Goal: Transaction & Acquisition: Purchase product/service

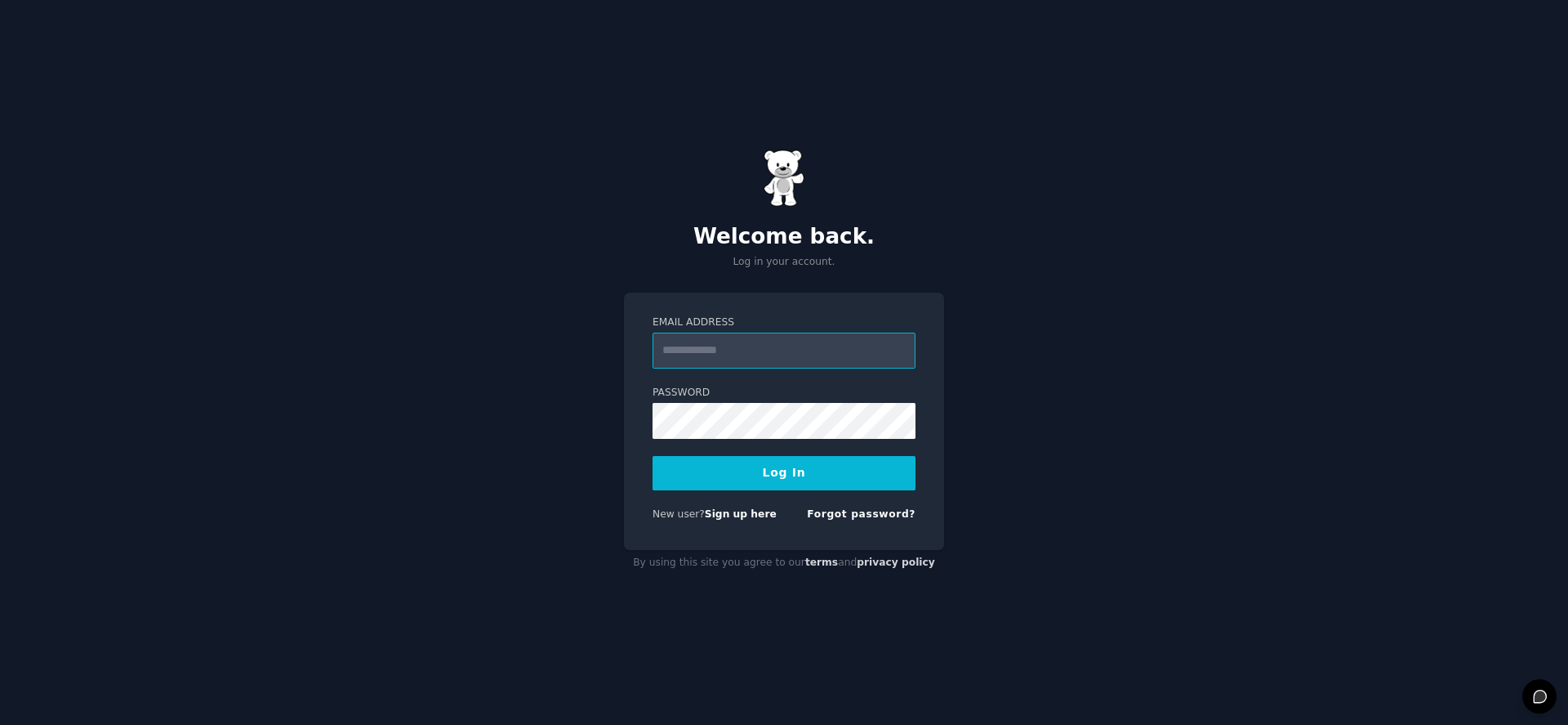
click at [806, 337] on input "Email Address" at bounding box center [783, 351] width 263 height 36
type input "**********"
click at [790, 478] on button "Log In" at bounding box center [783, 473] width 263 height 35
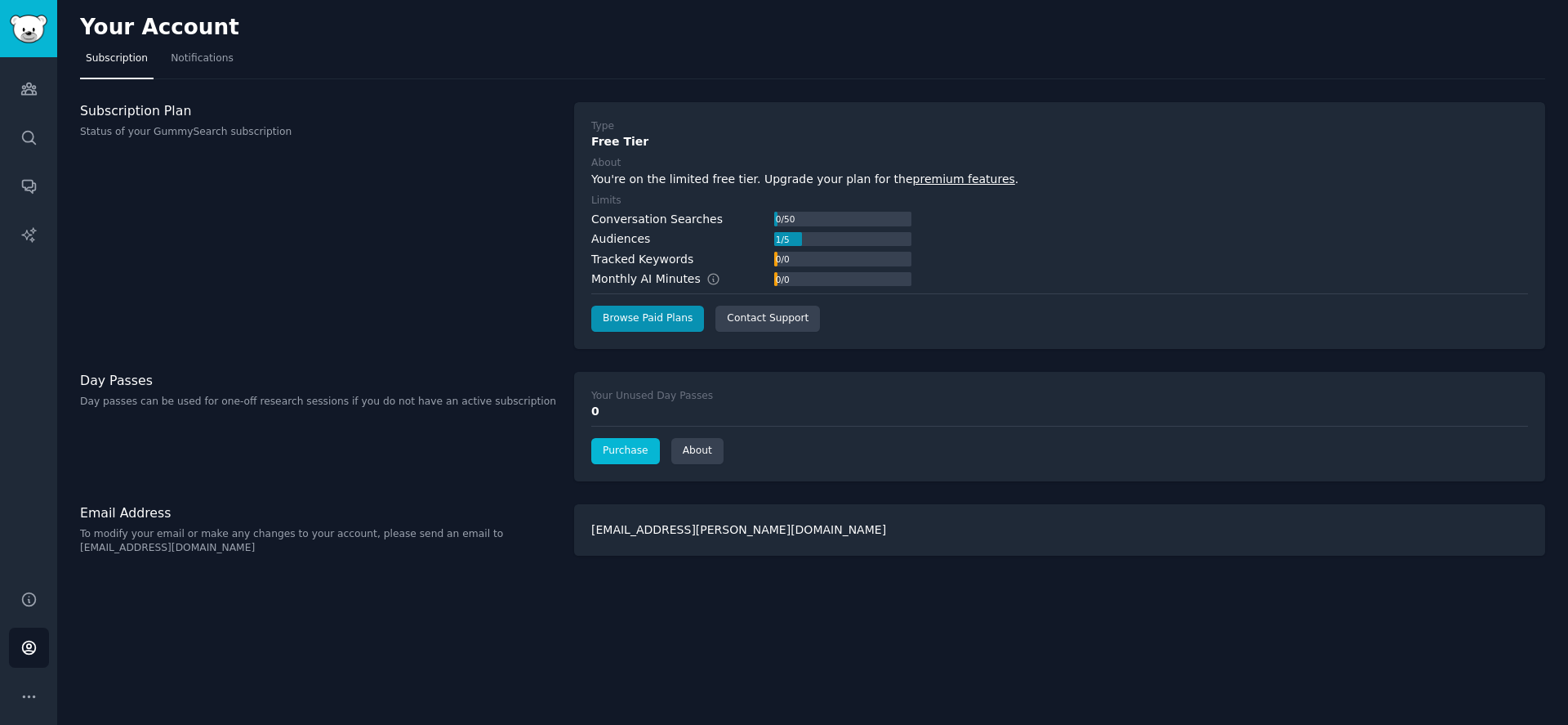
click at [632, 439] on link "Purchase" at bounding box center [625, 451] width 68 height 26
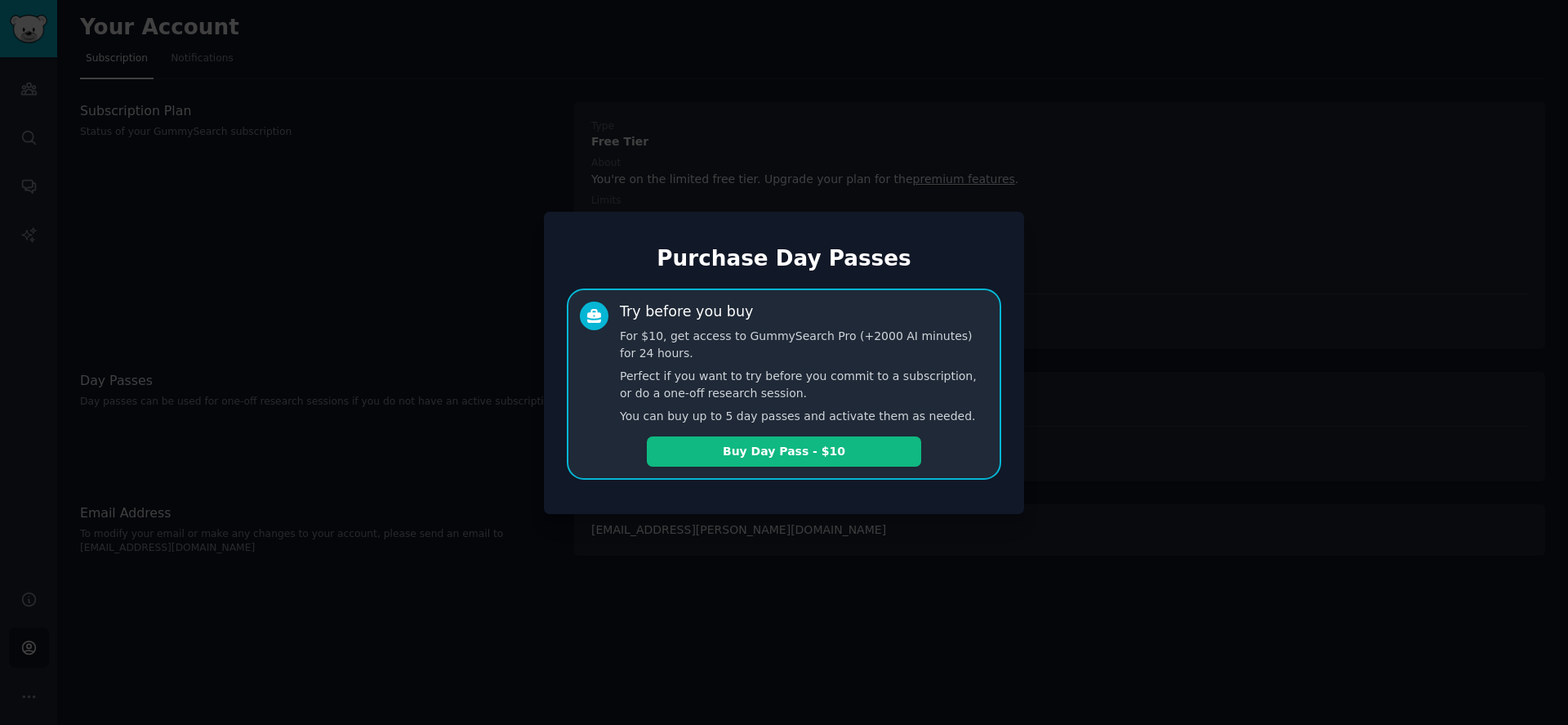
click at [494, 127] on div at bounding box center [784, 362] width 1568 height 725
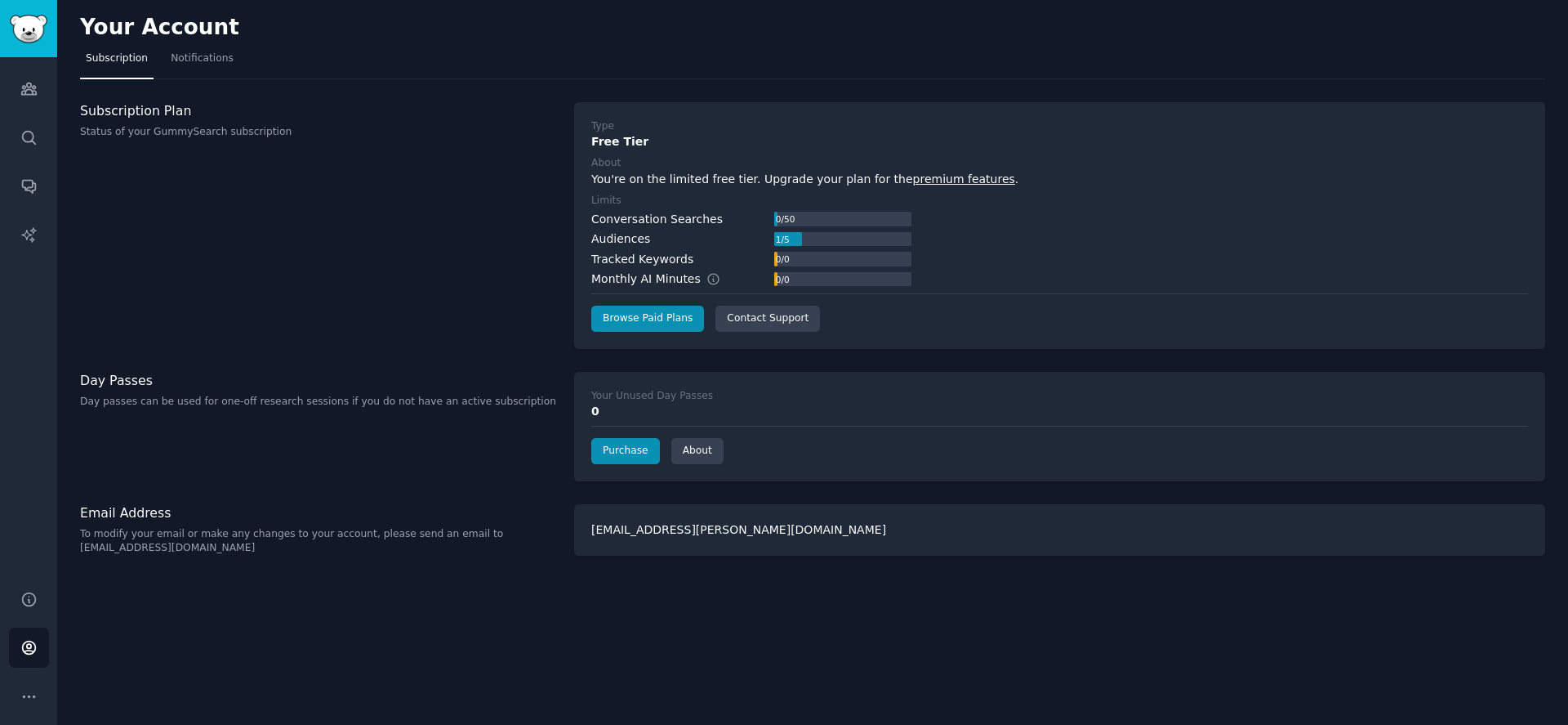
click at [54, 91] on div "Audiences Search Conversations AI Reports" at bounding box center [28, 313] width 57 height 513
click at [26, 93] on icon "Sidebar" at bounding box center [29, 89] width 15 height 12
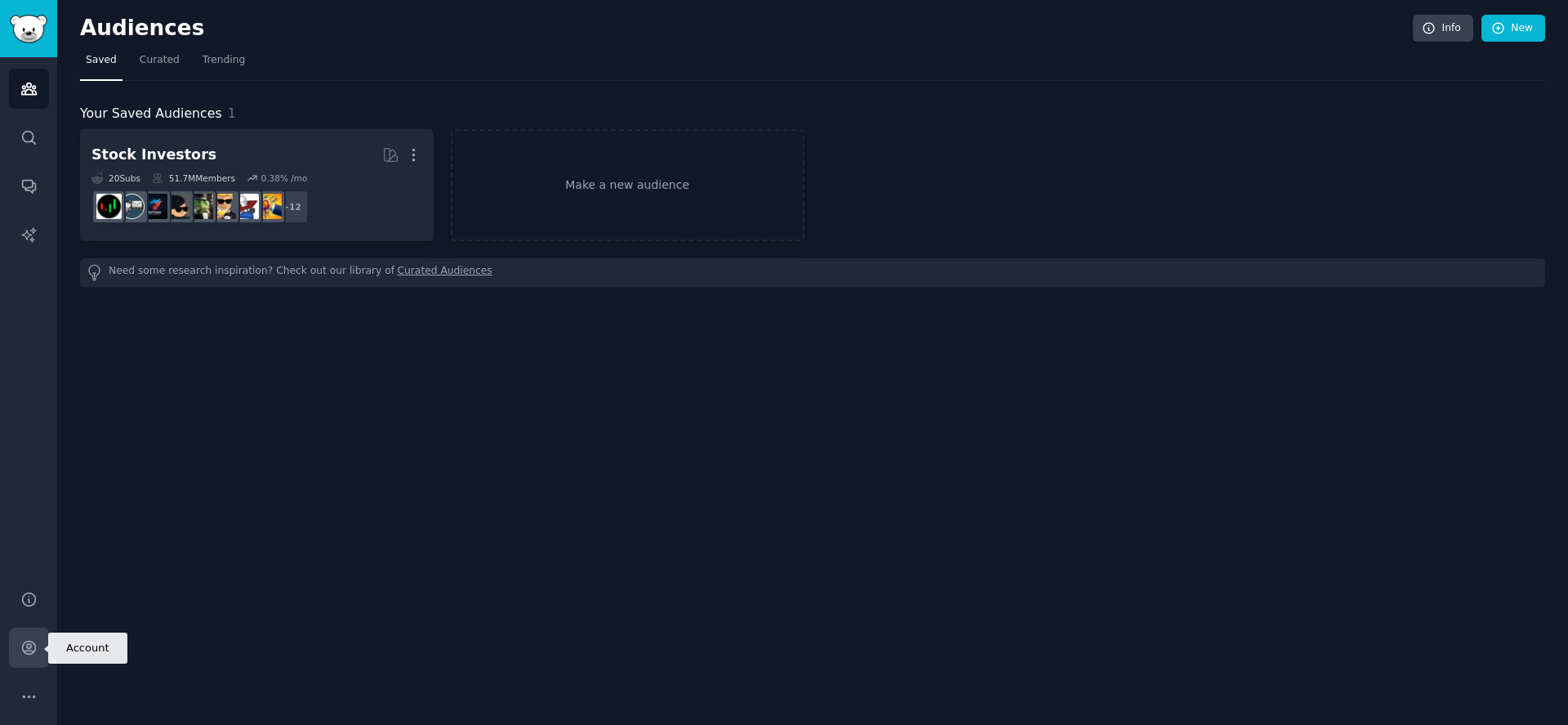
click at [26, 648] on icon "Sidebar" at bounding box center [29, 647] width 17 height 17
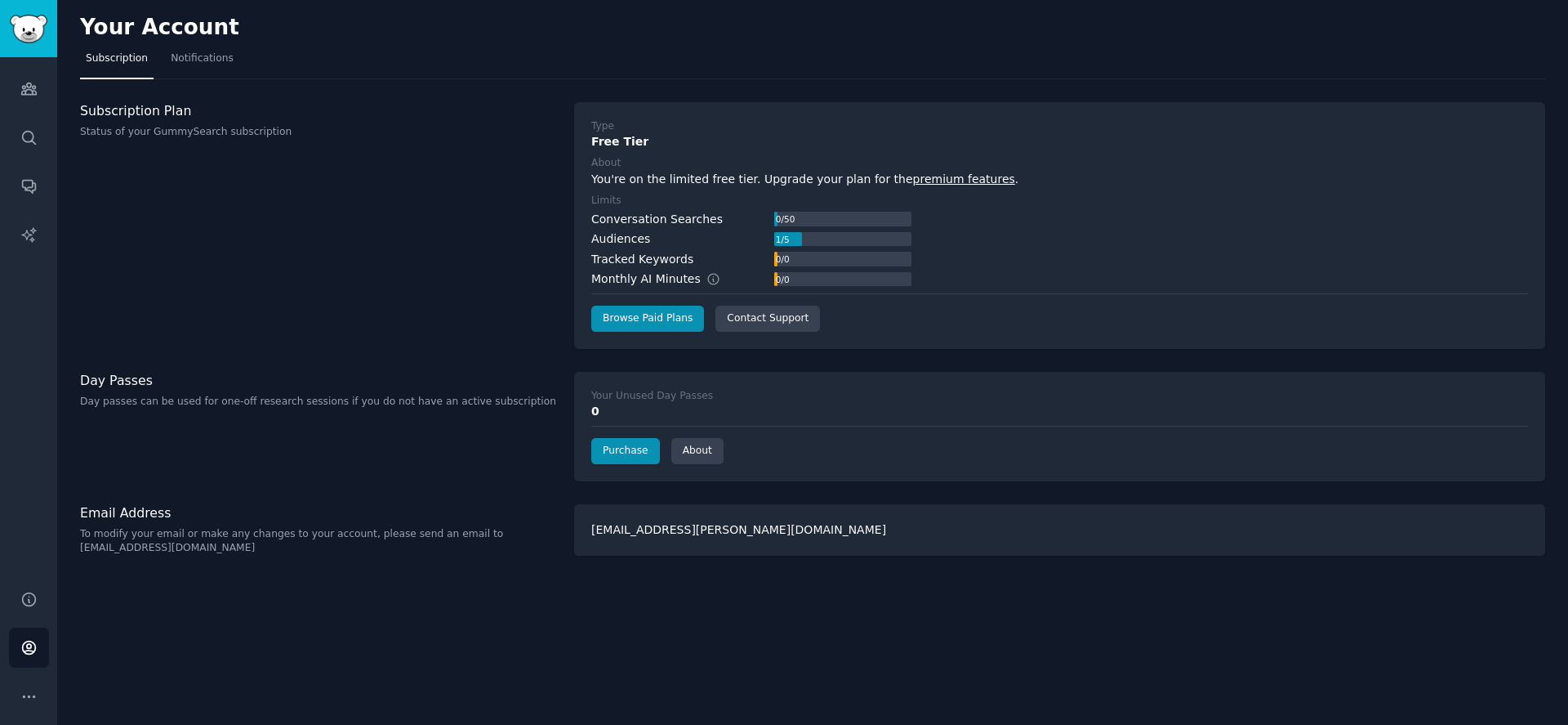
click at [329, 531] on p "To modify your email or make any changes to your account, please send an email …" at bounding box center [318, 541] width 477 height 29
drag, startPoint x: 210, startPoint y: 544, endPoint x: 64, endPoint y: 547, distance: 146.0
click at [64, 547] on div "Your Account Subscription Notifications Subscription Plan Status of your GummyS…" at bounding box center [812, 362] width 1510 height 725
copy p "[EMAIL_ADDRESS][DOMAIN_NAME]"
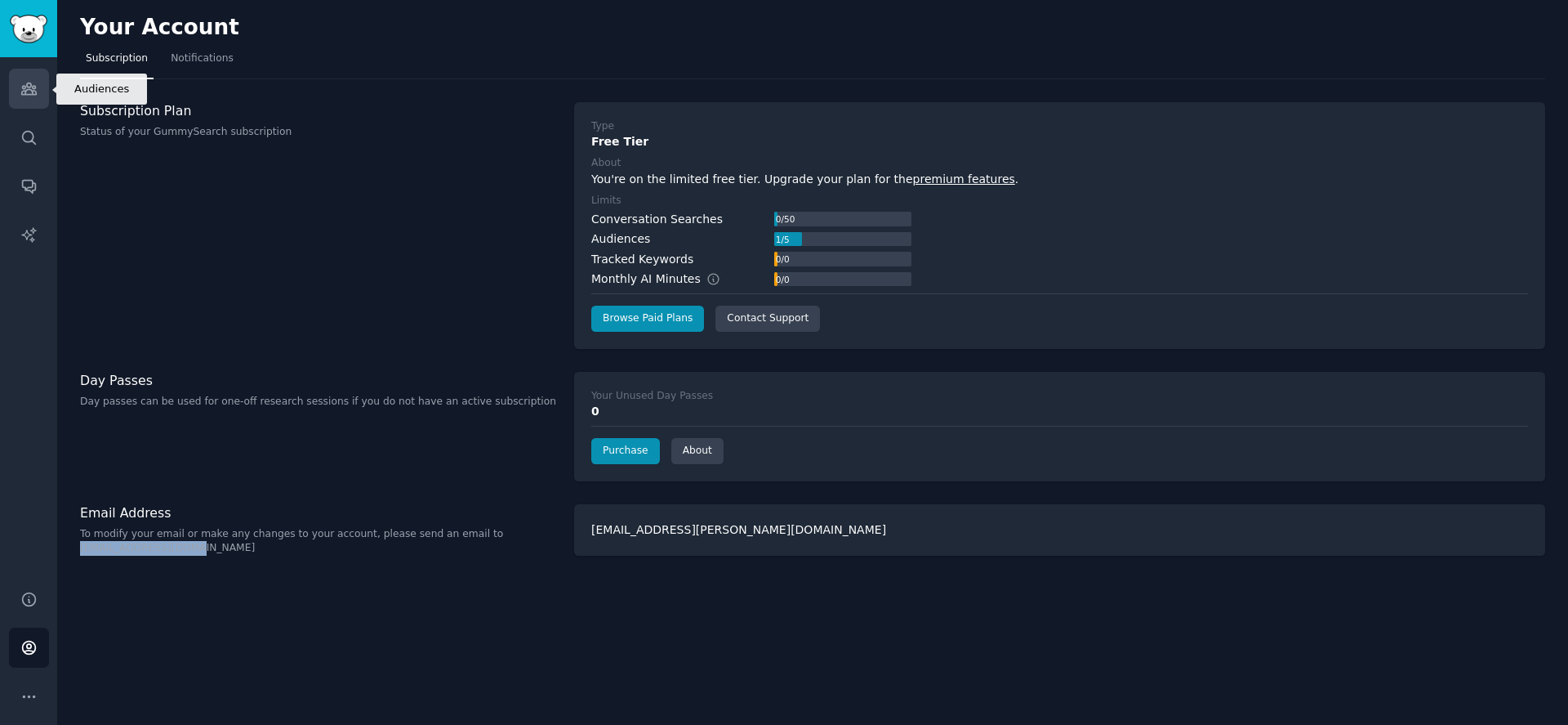
click at [37, 82] on icon "Sidebar" at bounding box center [29, 88] width 17 height 17
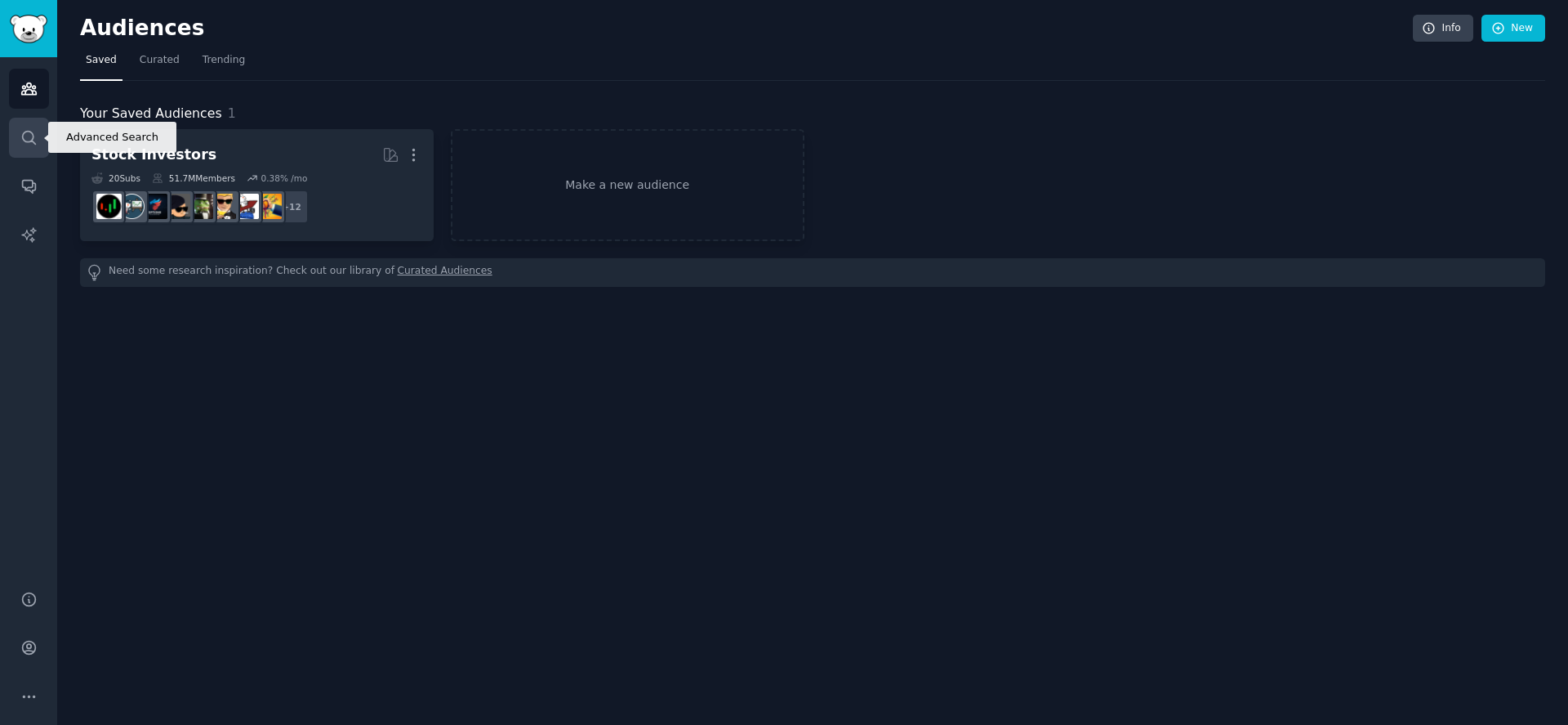
click at [39, 146] on link "Search" at bounding box center [29, 138] width 40 height 40
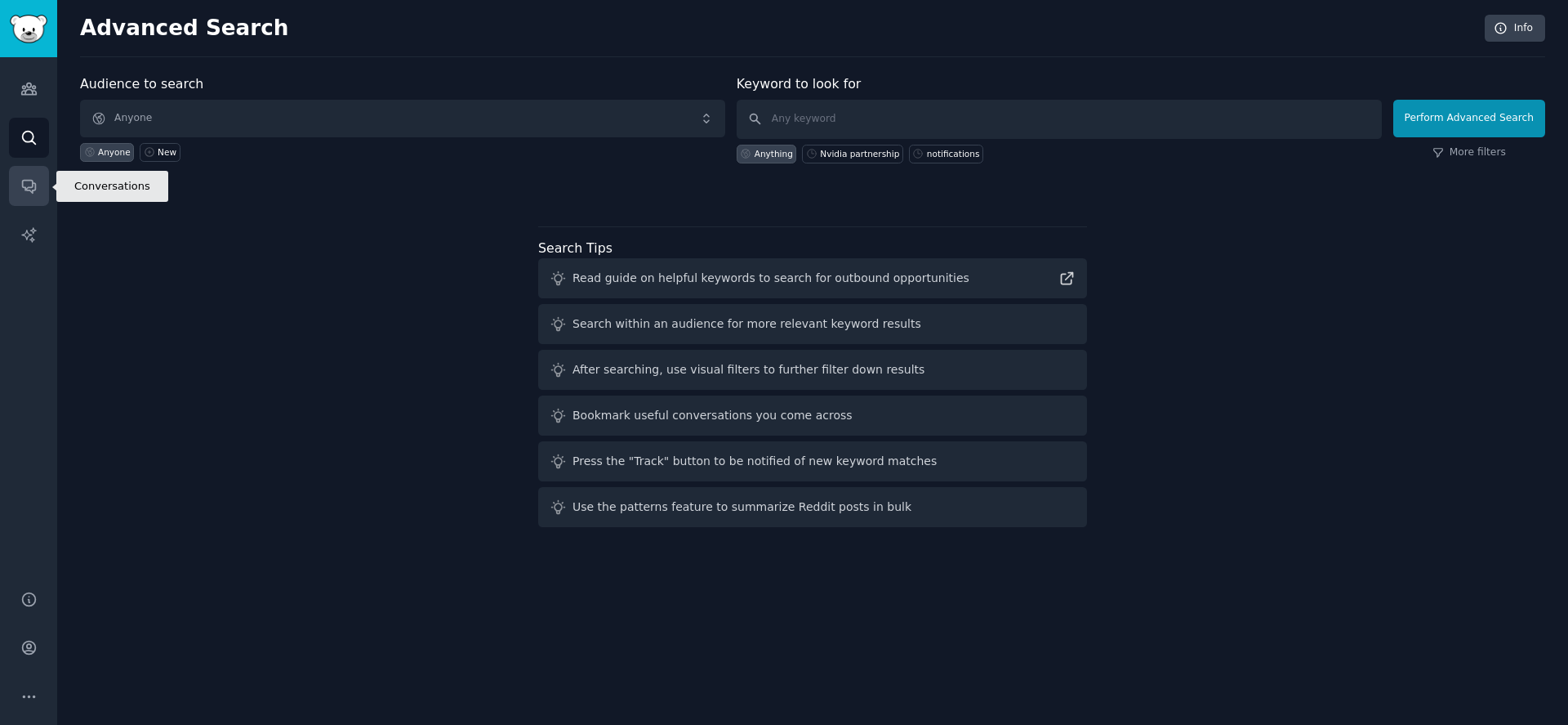
click at [19, 186] on link "Conversations" at bounding box center [29, 185] width 40 height 40
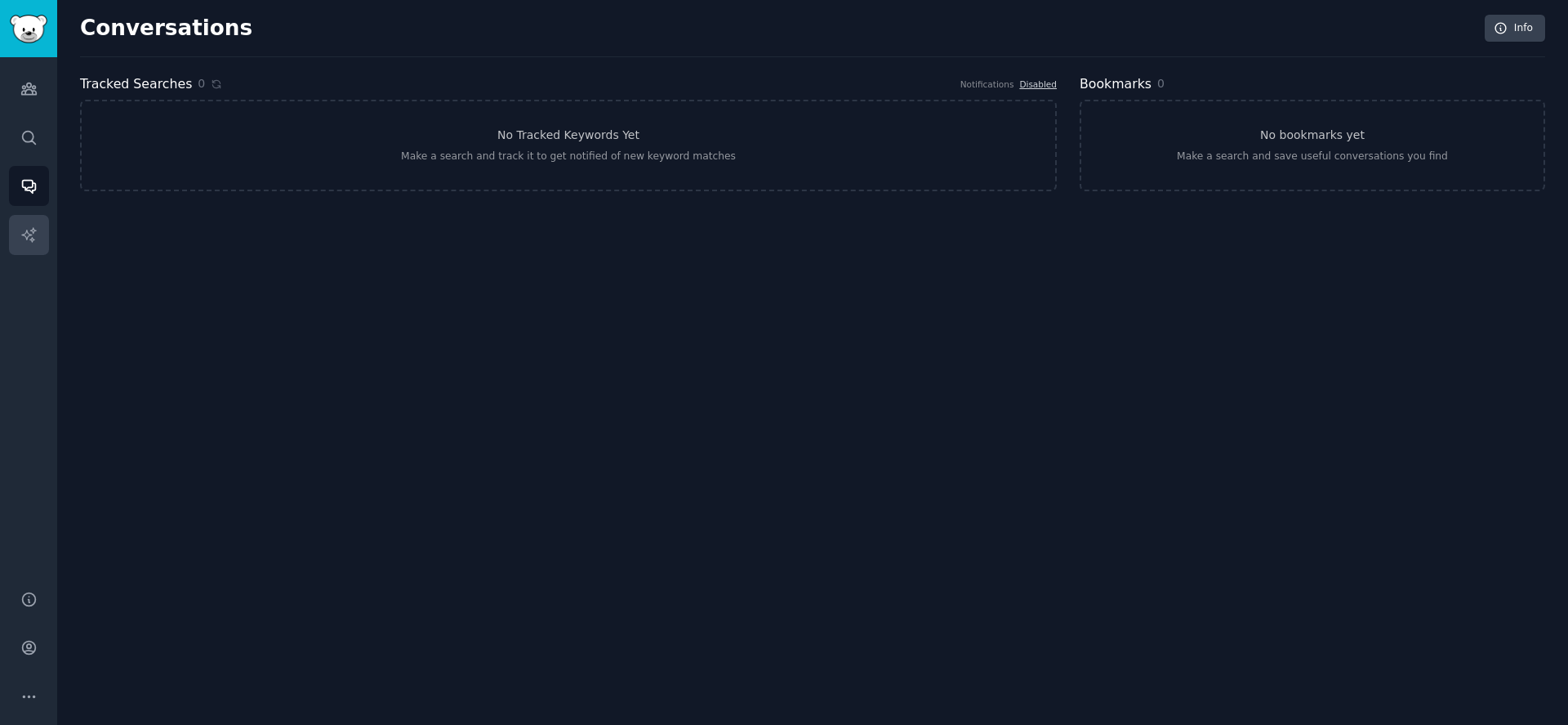
click at [30, 236] on icon "Sidebar" at bounding box center [28, 234] width 14 height 14
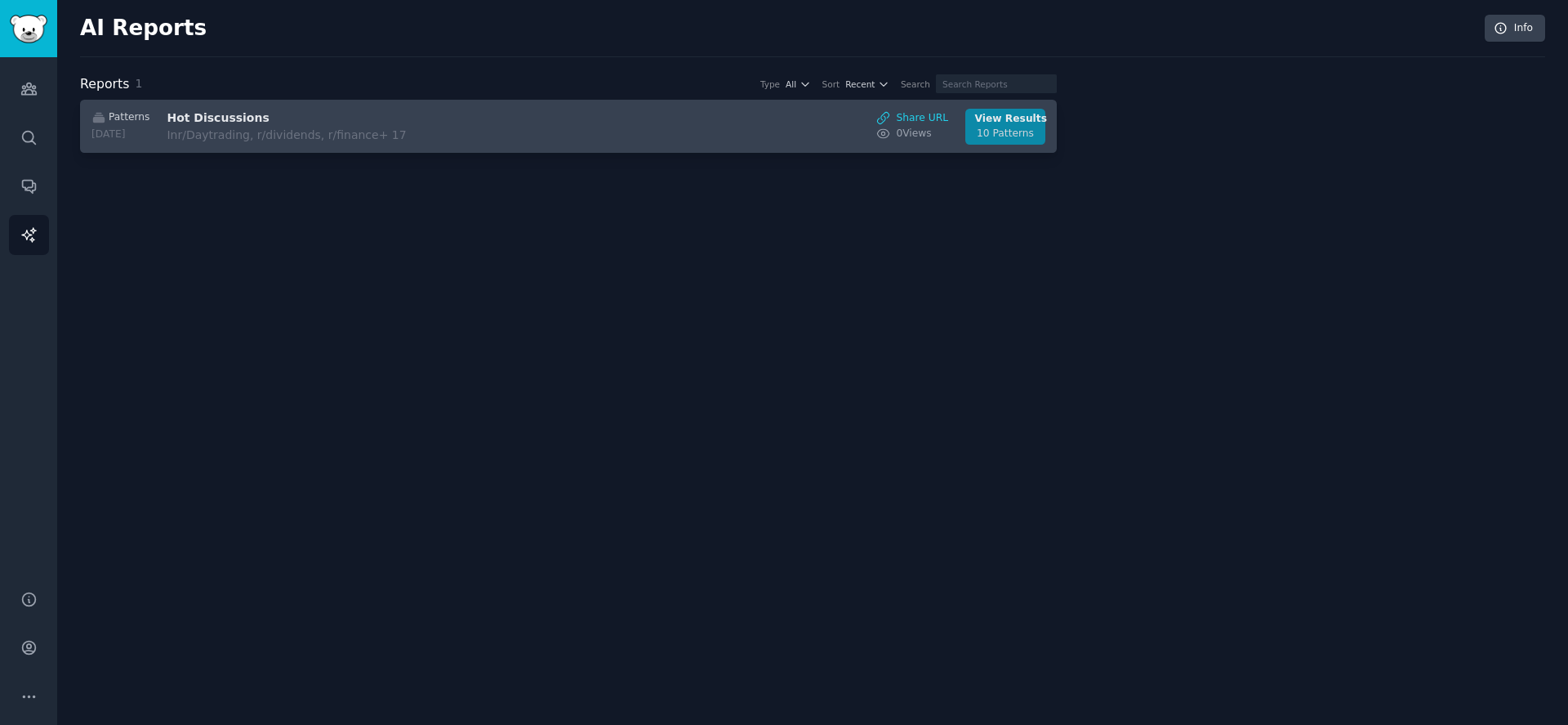
click at [1025, 137] on div "10 Patterns" at bounding box center [1006, 134] width 61 height 15
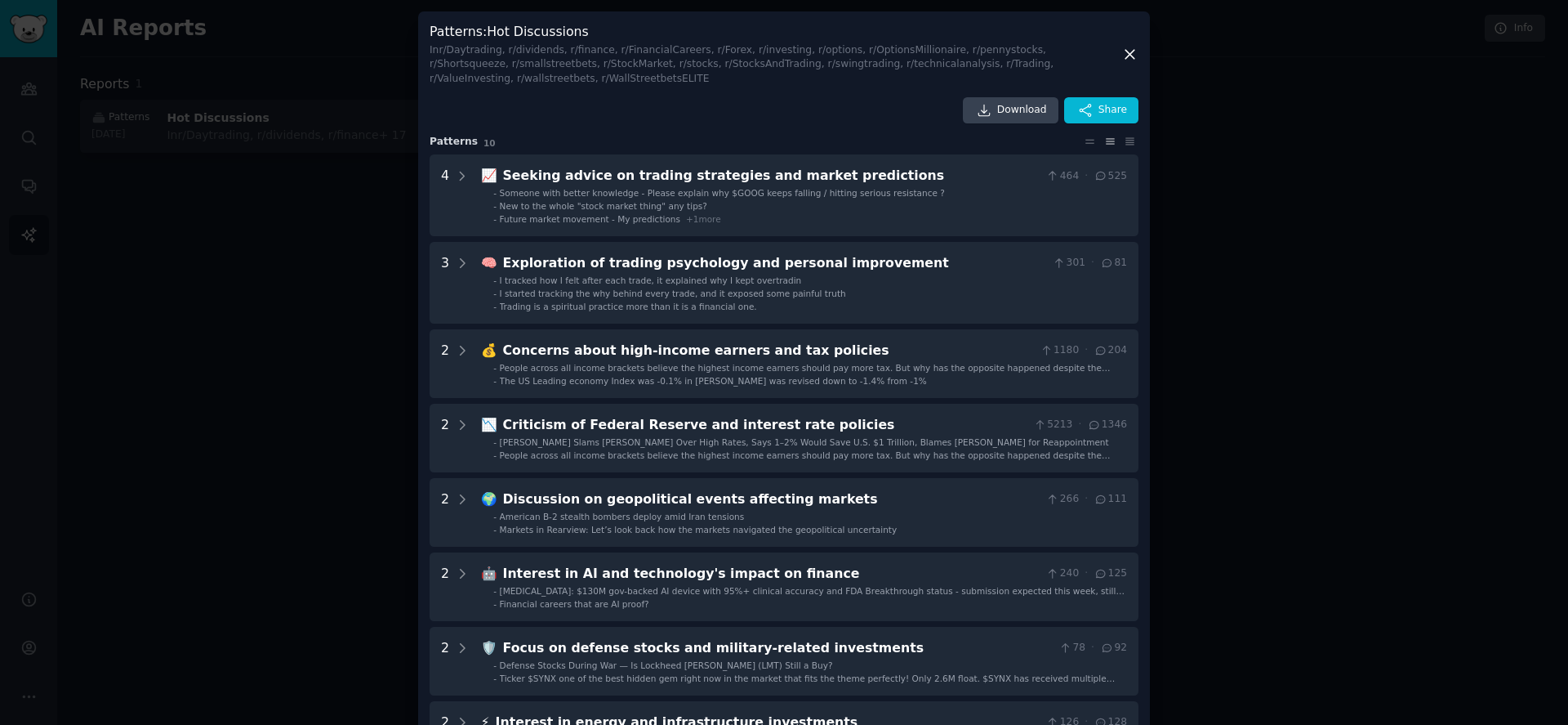
click at [324, 154] on div at bounding box center [784, 362] width 1568 height 725
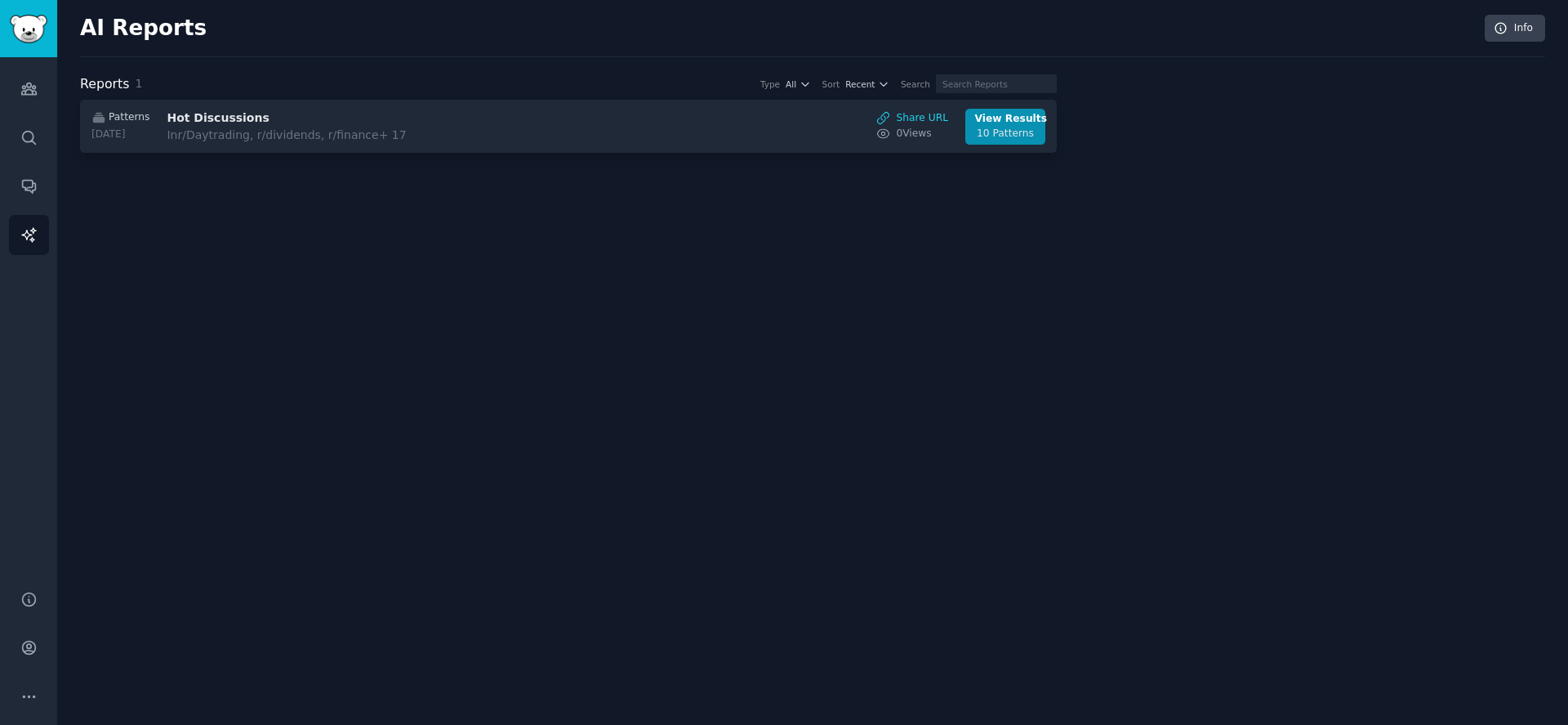
click at [33, 18] on img "Sidebar" at bounding box center [29, 29] width 38 height 29
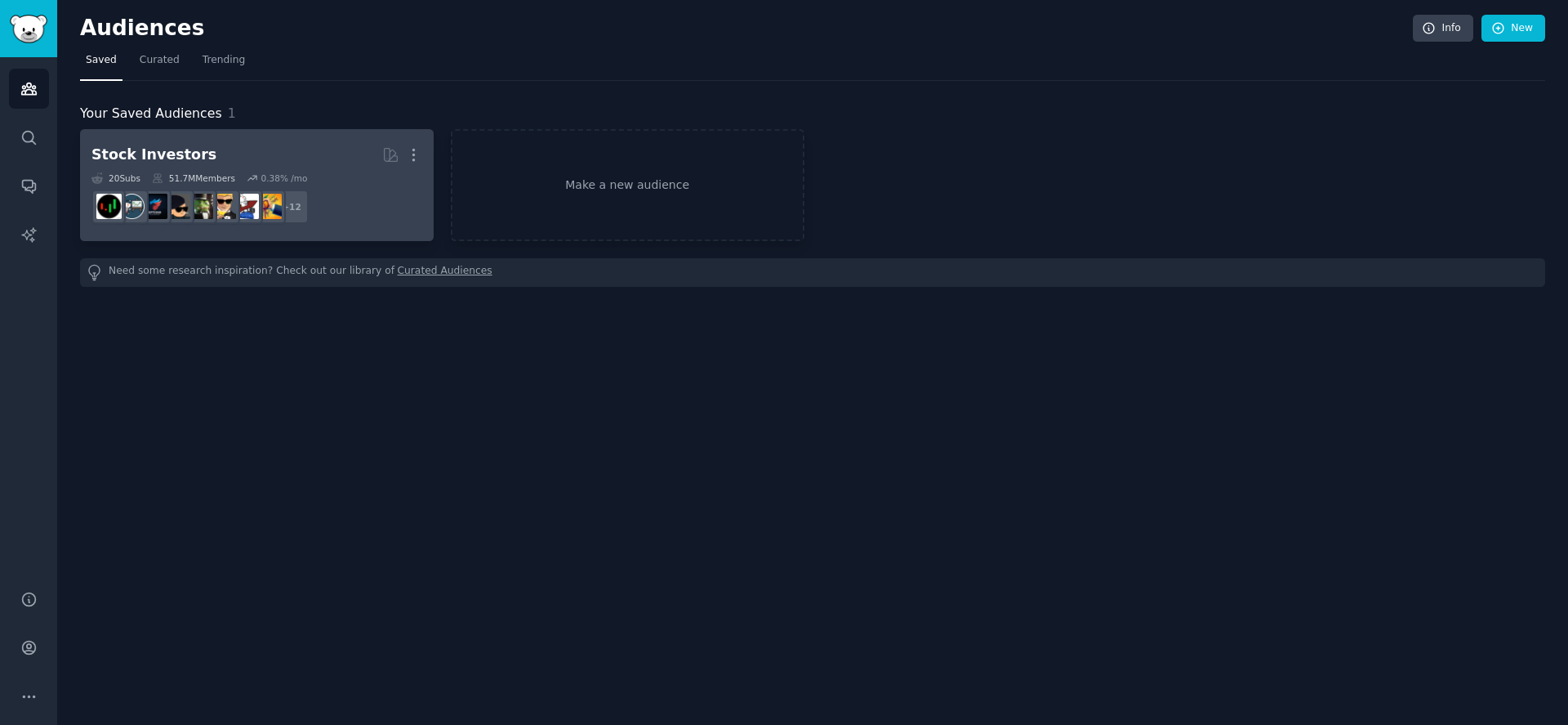
click at [266, 165] on h2 "Stock Investors More" at bounding box center [257, 155] width 331 height 29
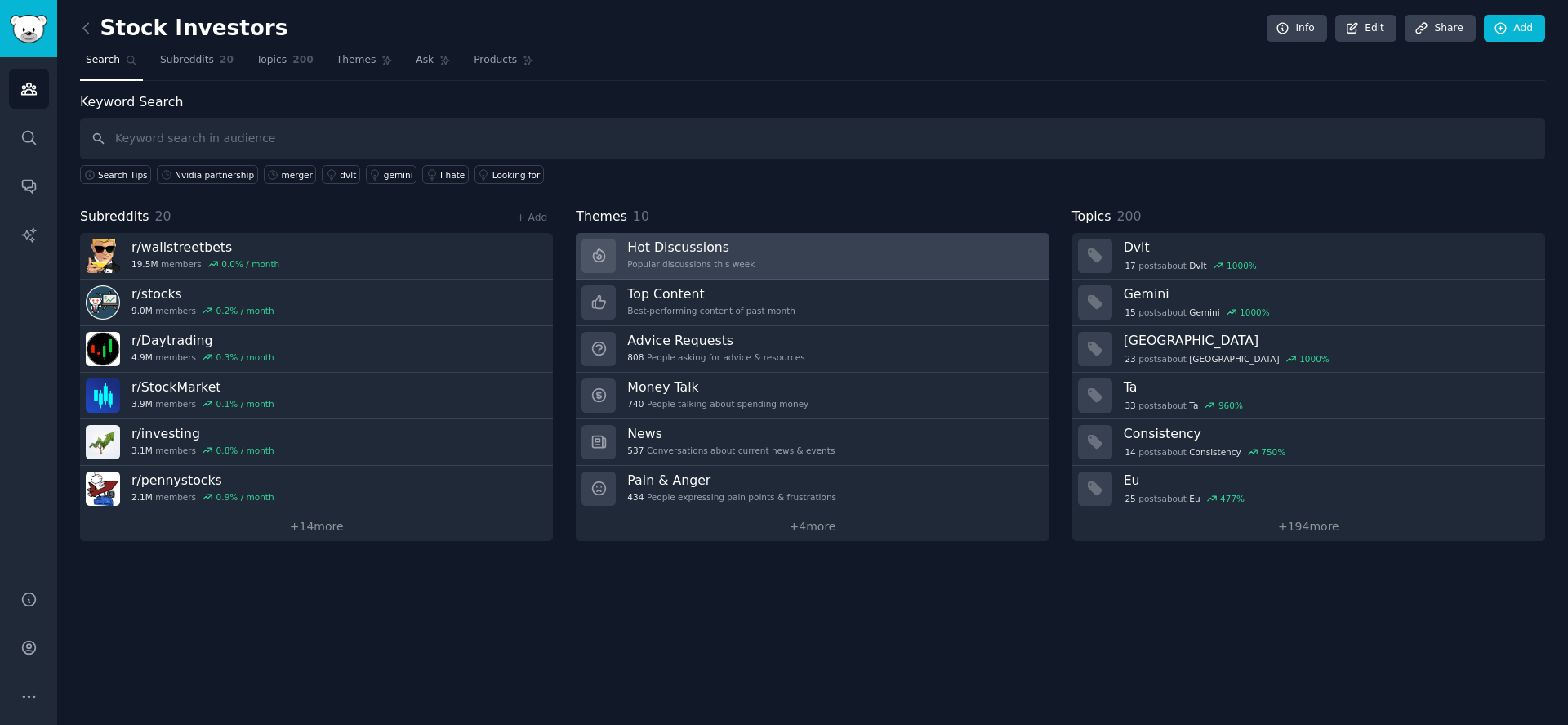
click at [770, 257] on link "Hot Discussions Popular discussions this week" at bounding box center [812, 256] width 473 height 47
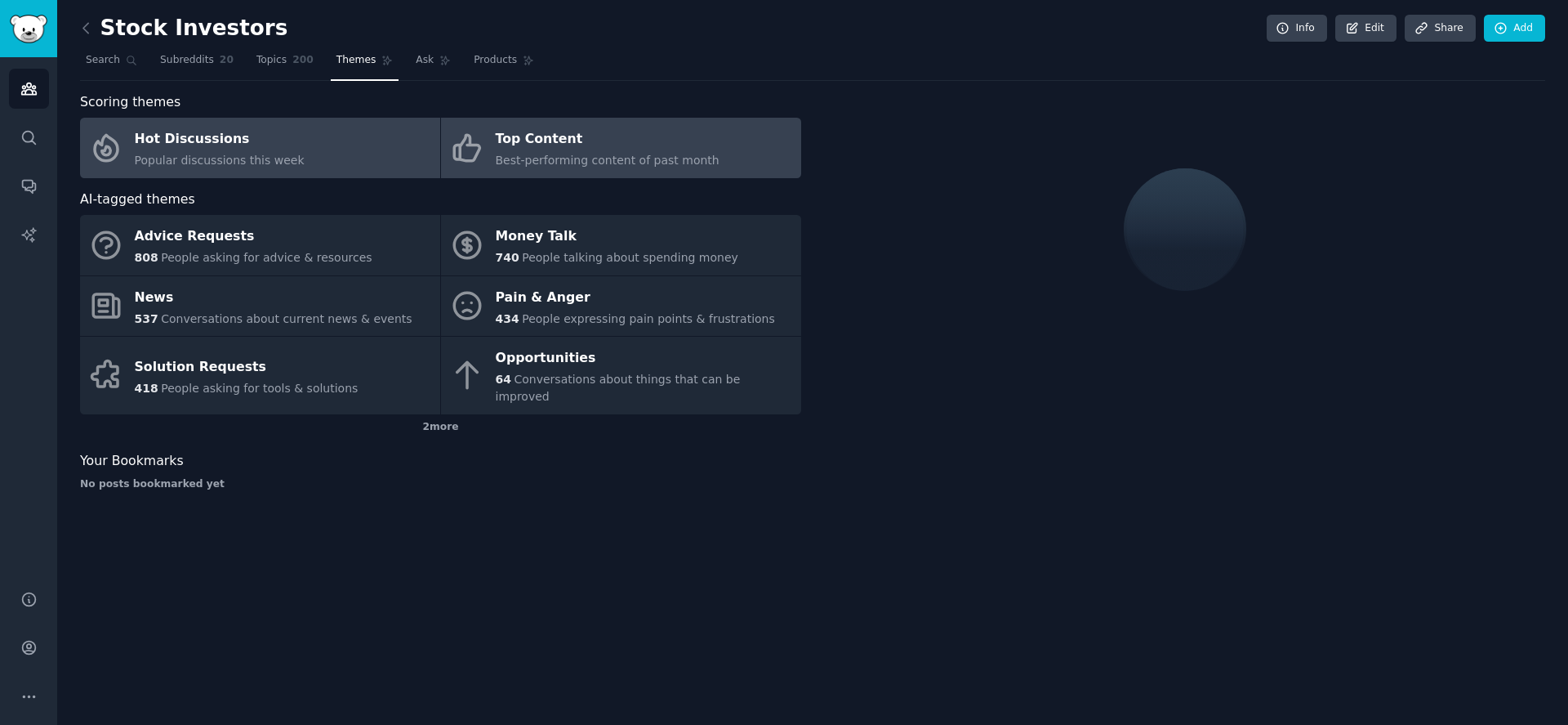
click at [543, 128] on div "Top Content" at bounding box center [608, 140] width 224 height 26
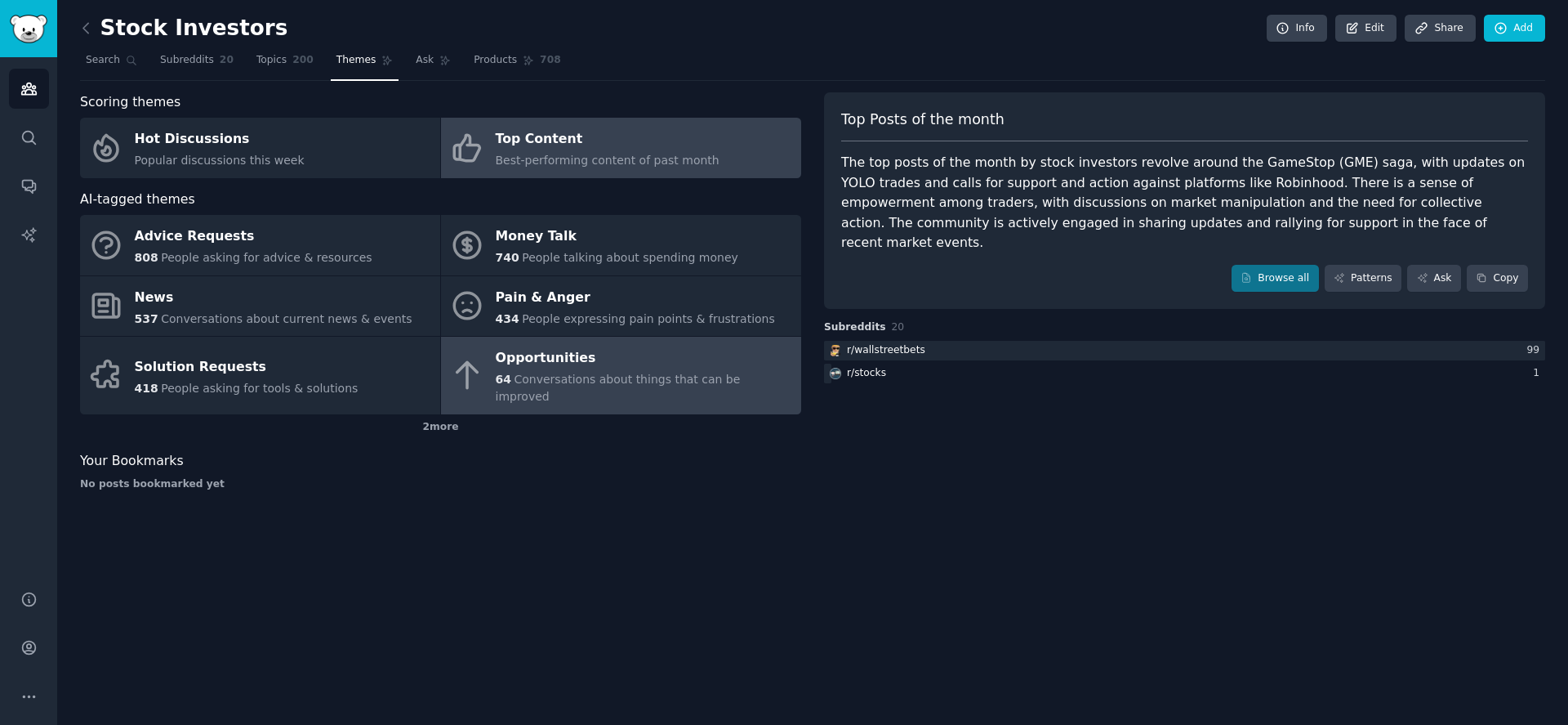
click at [600, 361] on div "Opportunities" at bounding box center [644, 358] width 297 height 26
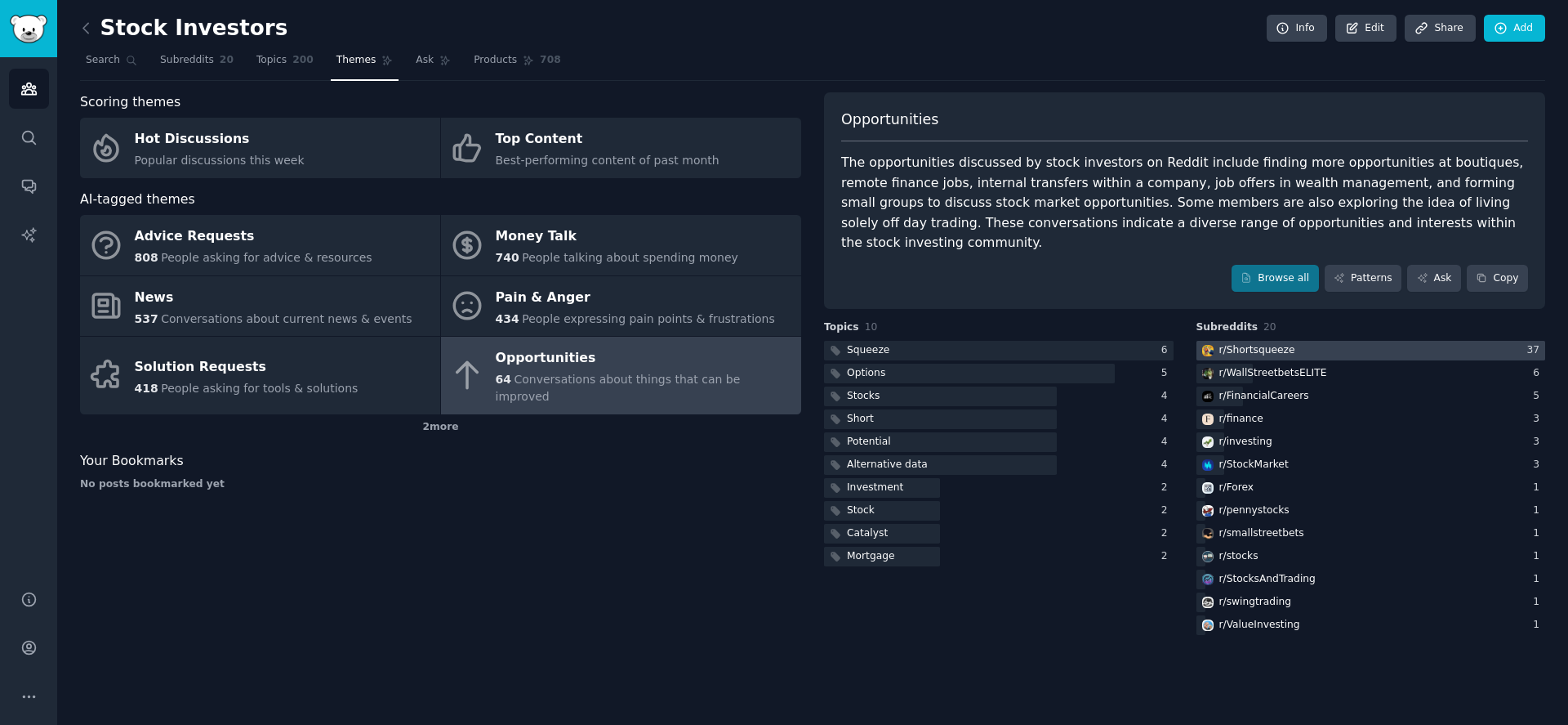
click at [1366, 341] on div at bounding box center [1371, 351] width 349 height 21
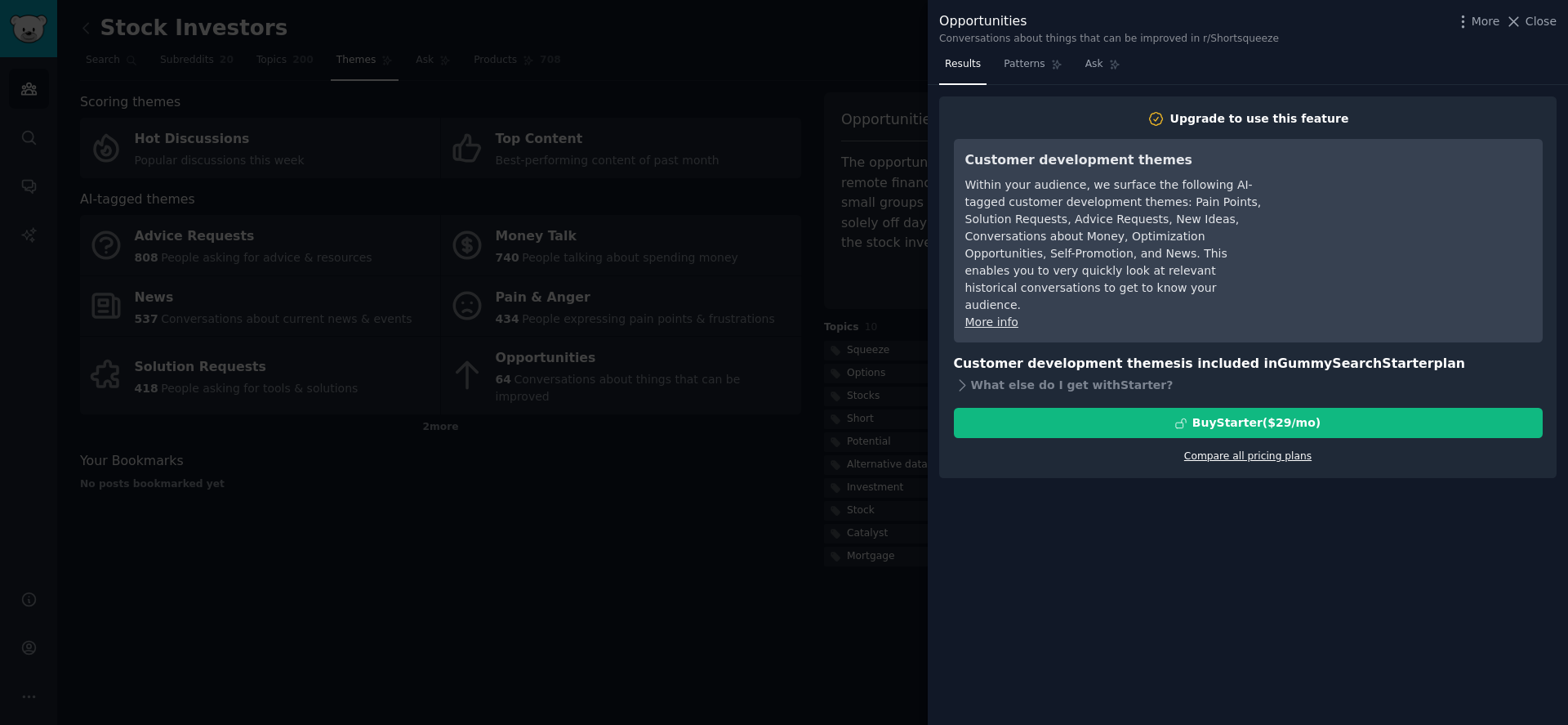
click at [1294, 450] on link "Compare all pricing plans" at bounding box center [1248, 456] width 128 height 12
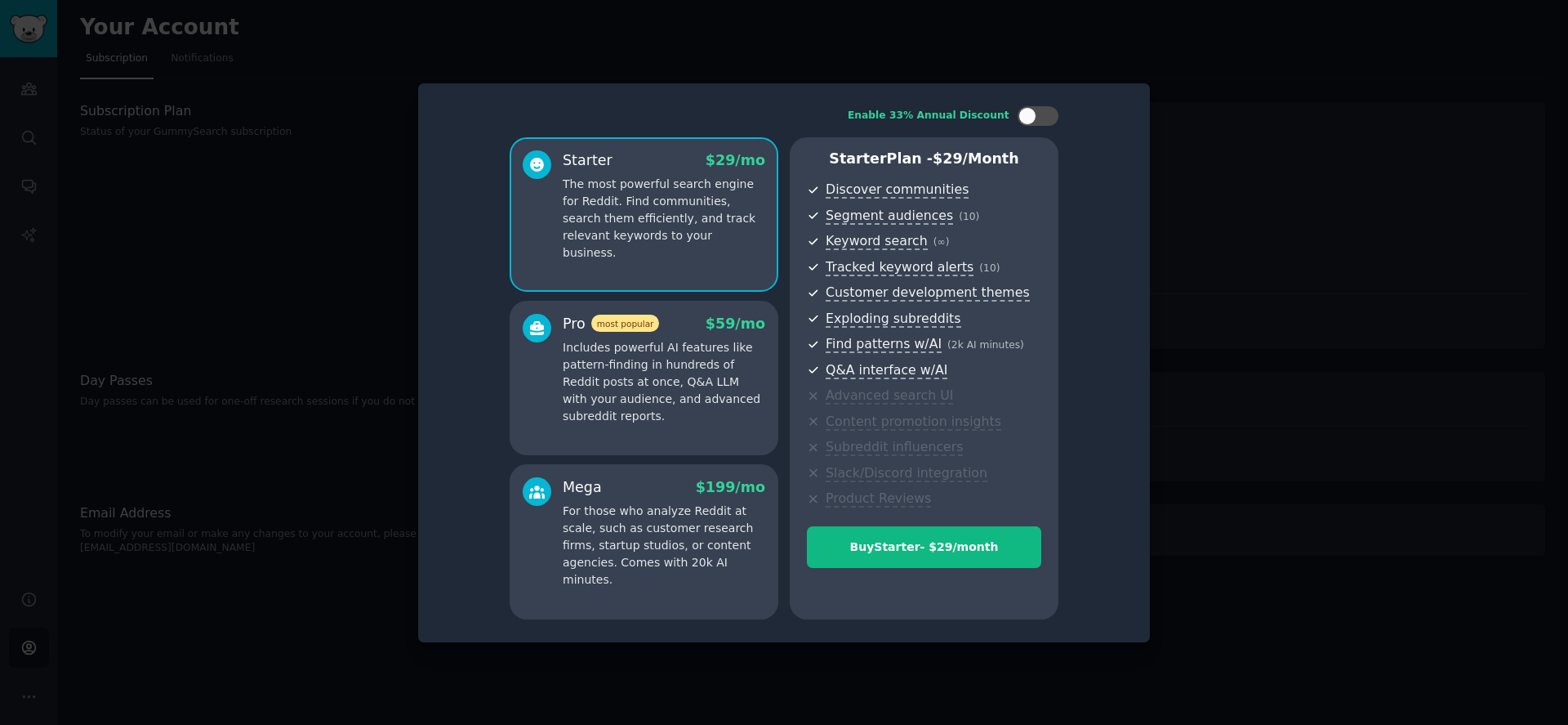
click at [1128, 107] on div "Enable 33% Annual Discount Starter $ 29 /mo The most powerful search engine for…" at bounding box center [784, 362] width 709 height 536
click at [1161, 111] on div at bounding box center [784, 362] width 1568 height 725
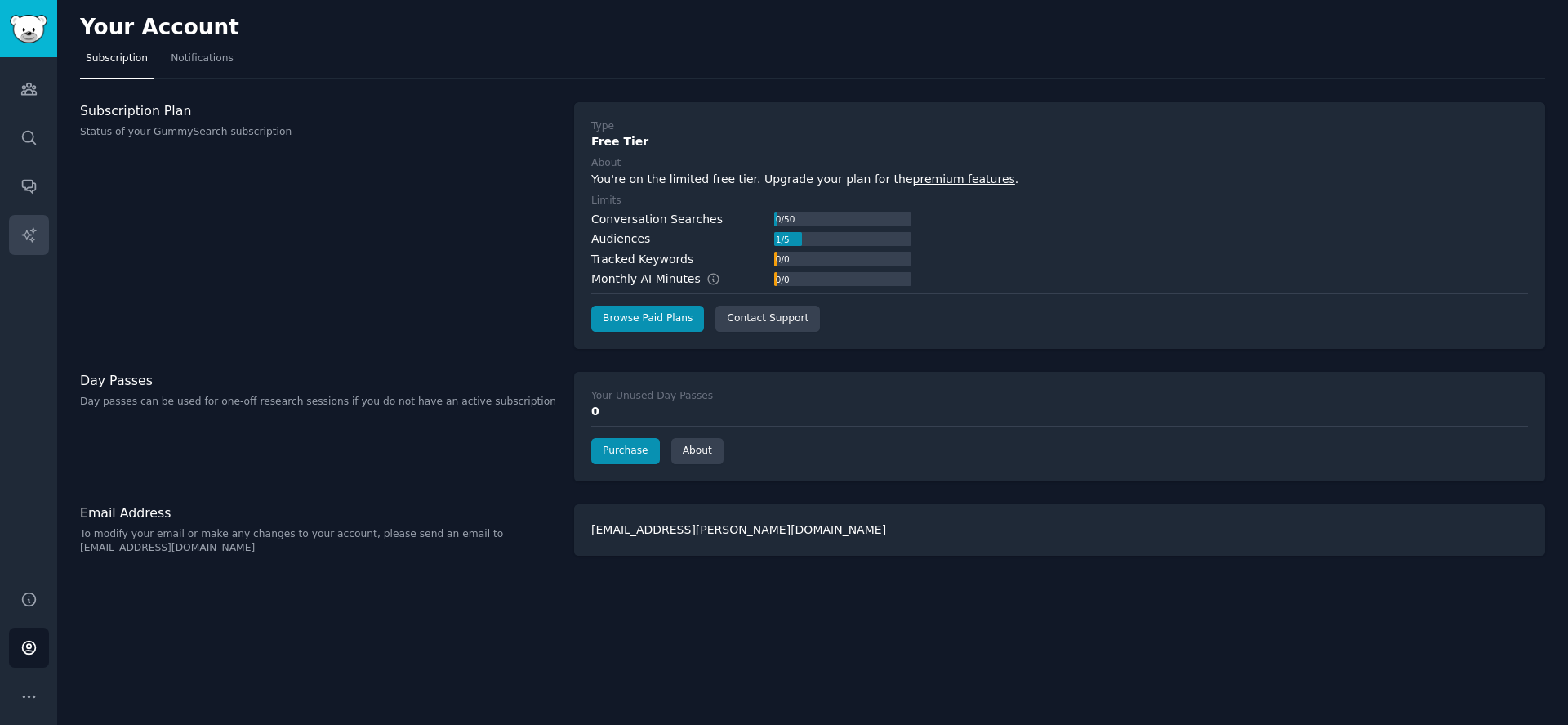
click at [21, 225] on link "AI Reports" at bounding box center [29, 235] width 40 height 40
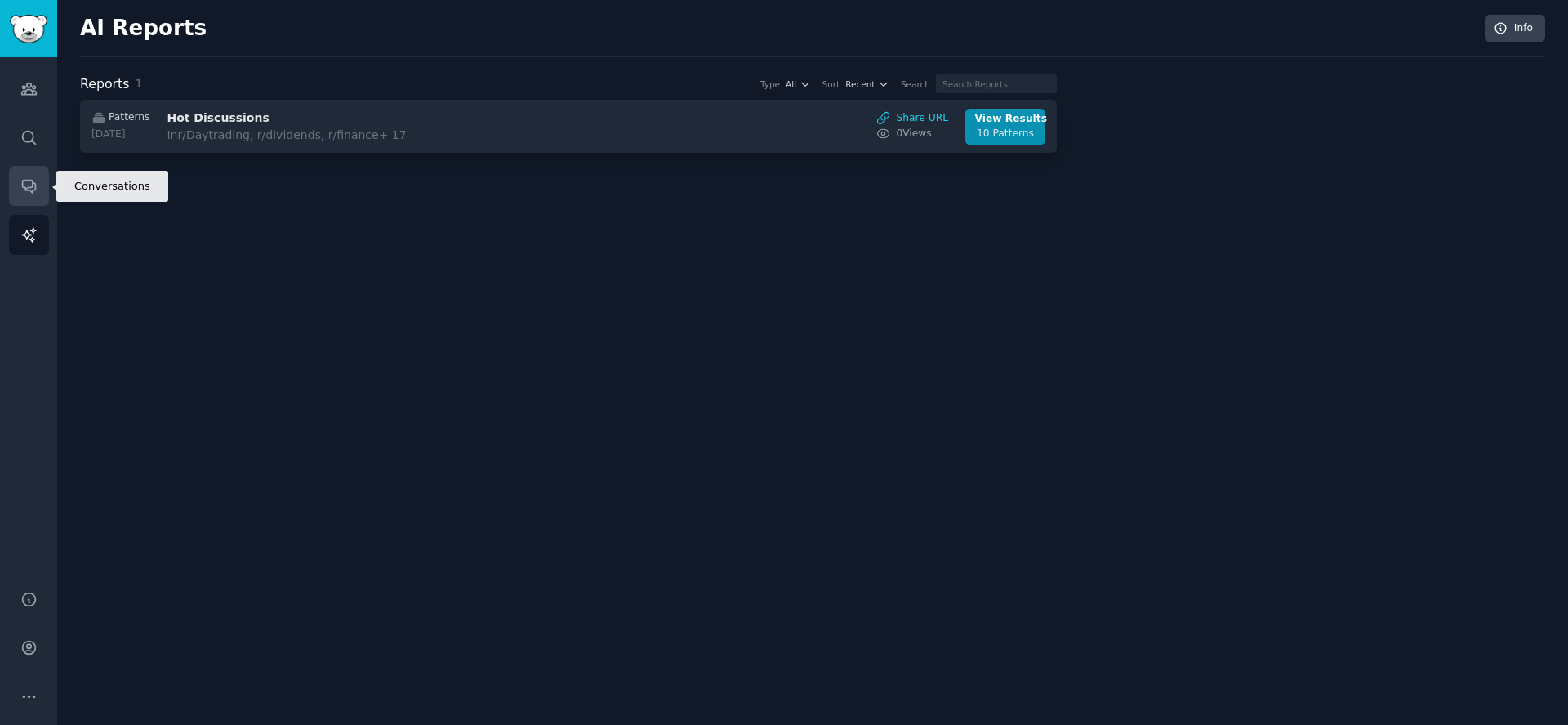
click at [26, 195] on link "Conversations" at bounding box center [29, 185] width 40 height 40
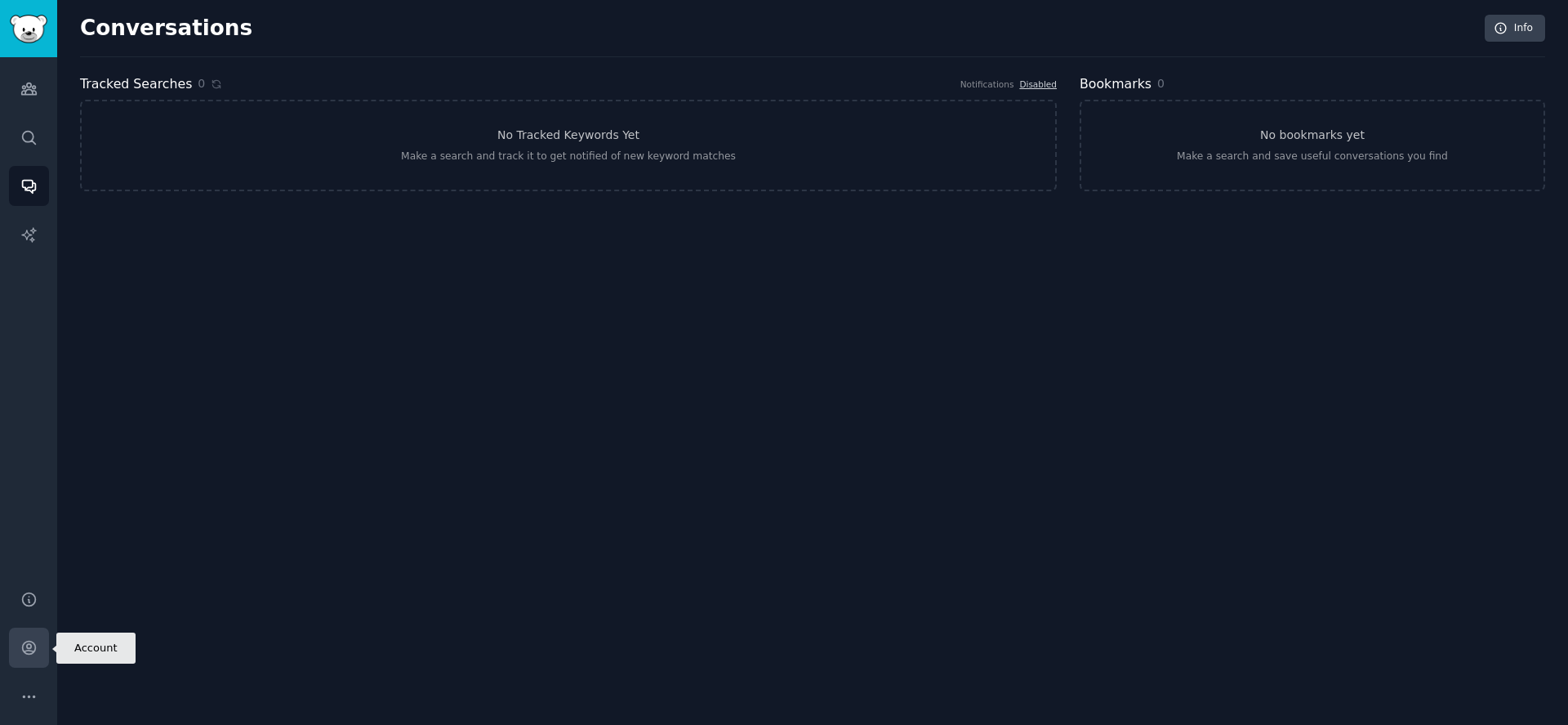
click at [36, 643] on icon "Sidebar" at bounding box center [29, 647] width 17 height 17
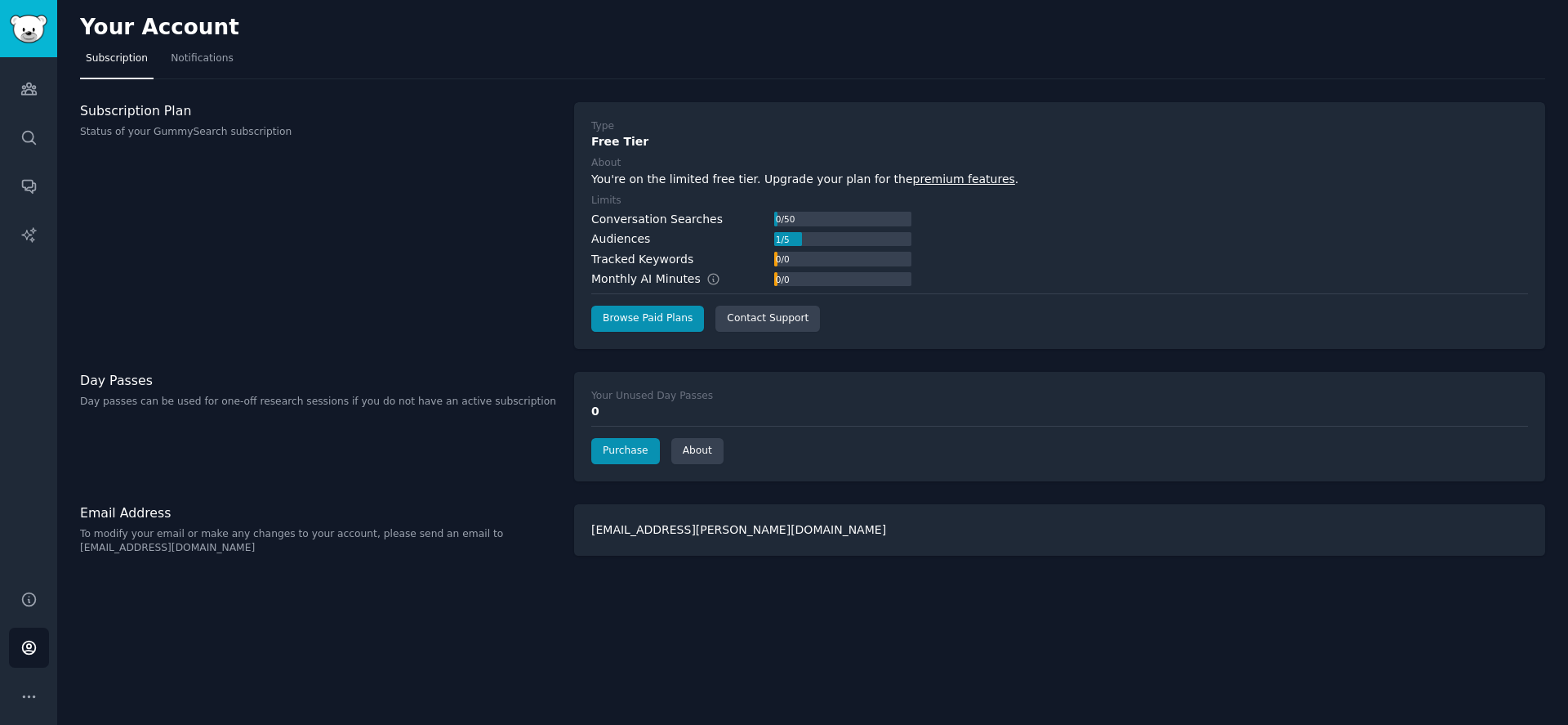
drag, startPoint x: 202, startPoint y: 556, endPoint x: 68, endPoint y: 551, distance: 134.1
click at [68, 551] on div "Your Account Subscription Notifications Subscription Plan Status of your GummyS…" at bounding box center [812, 362] width 1510 height 725
click at [90, 550] on p "To modify your email or make any changes to your account, please send an email …" at bounding box center [318, 541] width 477 height 29
drag, startPoint x: 82, startPoint y: 549, endPoint x: 211, endPoint y: 542, distance: 129.2
click at [211, 542] on p "To modify your email or make any changes to your account, please send an email …" at bounding box center [318, 541] width 477 height 29
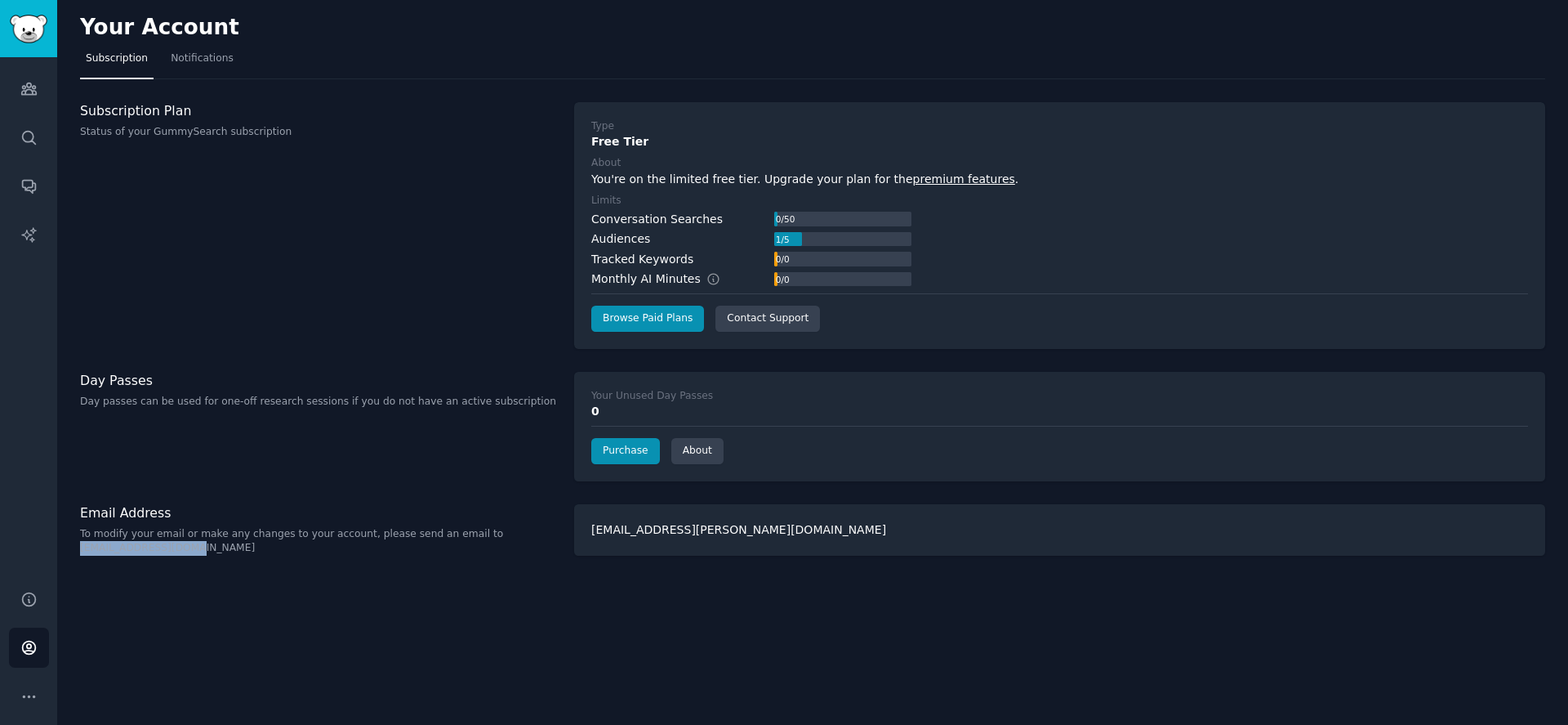
copy p "[EMAIL_ADDRESS][DOMAIN_NAME]"
click at [263, 531] on p "To modify your email or make any changes to your account, please send an email …" at bounding box center [318, 541] width 477 height 29
click at [635, 443] on link "Purchase" at bounding box center [625, 451] width 68 height 26
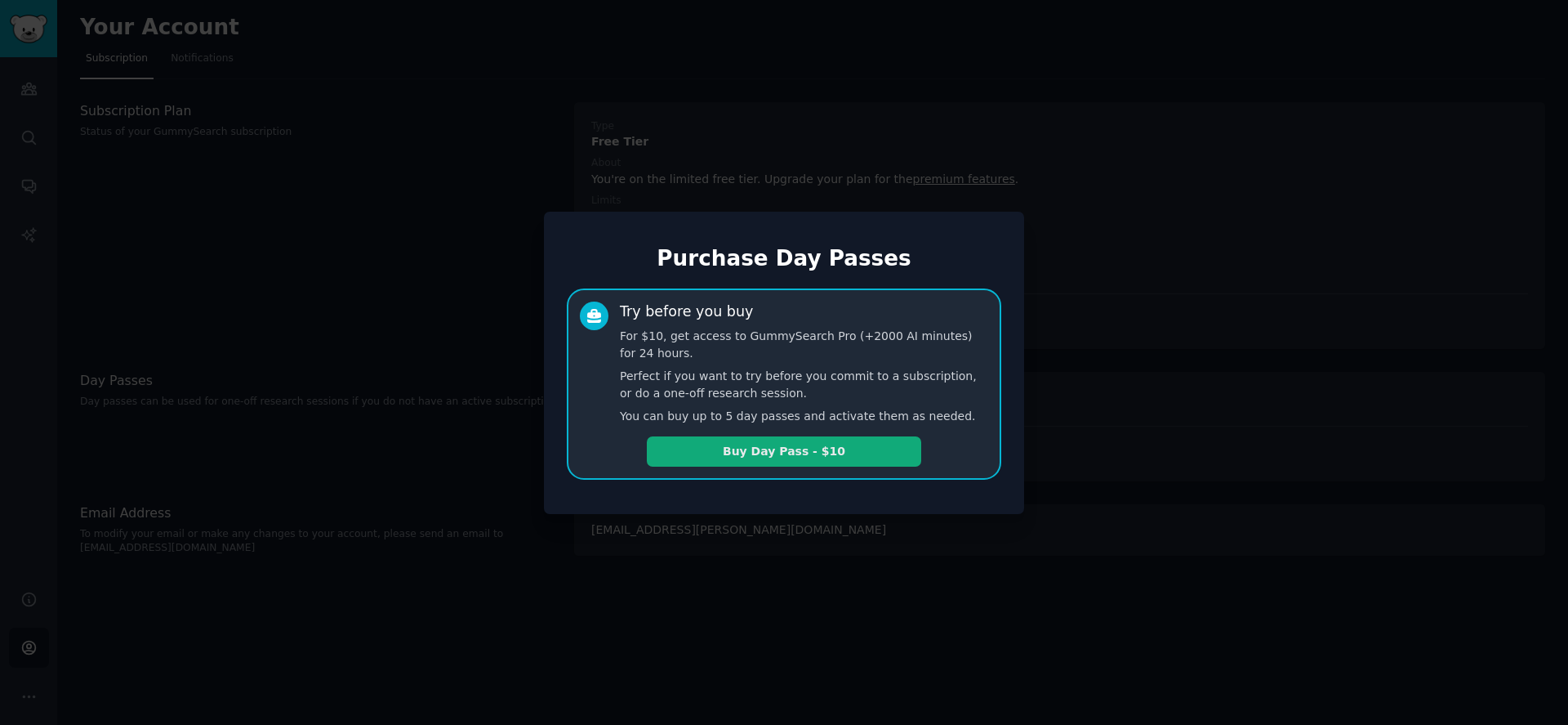
click at [898, 452] on button "Buy Day Pass - $10" at bounding box center [783, 451] width 274 height 30
